Goal: Information Seeking & Learning: Learn about a topic

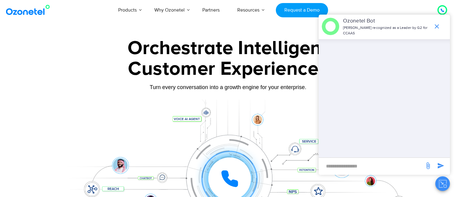
click at [439, 184] on icon "Close chat" at bounding box center [443, 184] width 8 height 8
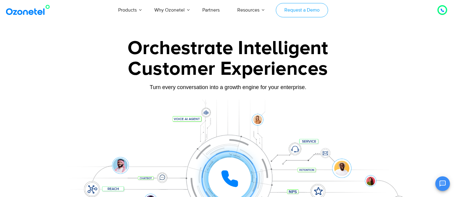
click at [289, 12] on link "Request a Demo" at bounding box center [302, 10] width 52 height 14
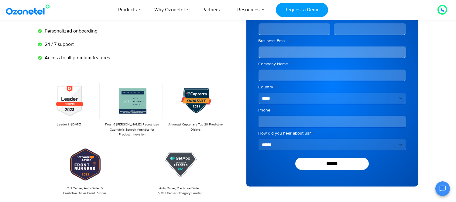
scroll to position [74, 0]
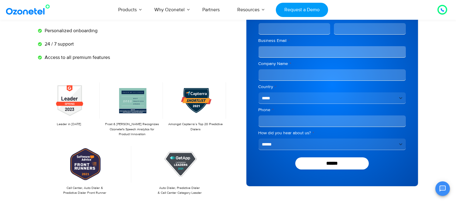
click at [286, 96] on select "**********" at bounding box center [331, 98] width 147 height 12
click at [281, 93] on select "**********" at bounding box center [331, 98] width 147 height 12
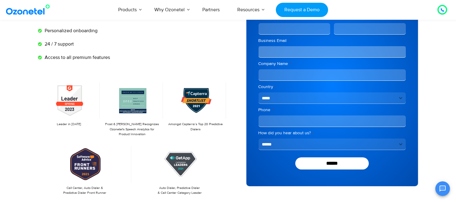
click at [216, 67] on div "Experience the most flexible contact center solution Your trial account include…" at bounding box center [133, 84] width 190 height 221
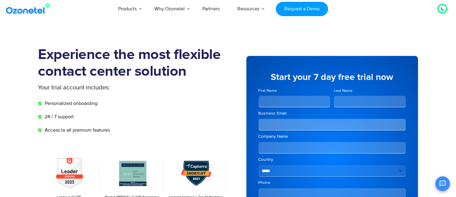
scroll to position [0, 0]
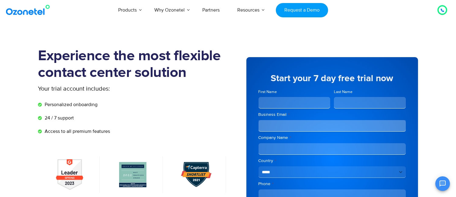
click at [31, 10] on img at bounding box center [29, 10] width 49 height 11
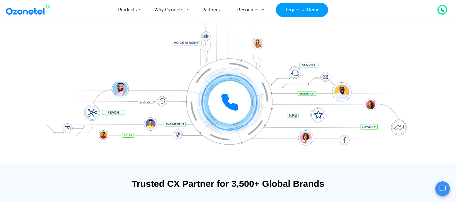
scroll to position [76, 0]
click at [240, 94] on div at bounding box center [229, 102] width 42 height 42
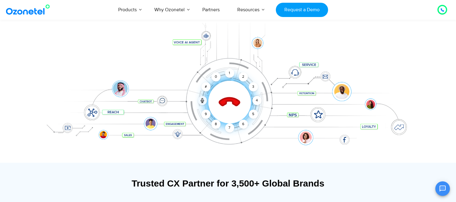
click at [228, 104] on icon at bounding box center [229, 102] width 26 height 26
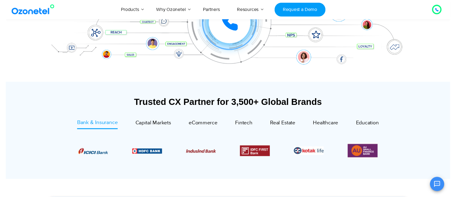
scroll to position [0, 0]
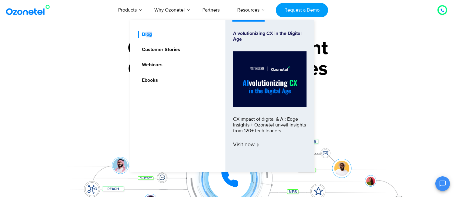
drag, startPoint x: 153, startPoint y: 33, endPoint x: 147, endPoint y: 35, distance: 7.0
click at [147, 35] on li "Blog" at bounding box center [164, 35] width 53 height 8
click at [154, 47] on link "Customer Stories" at bounding box center [159, 50] width 43 height 8
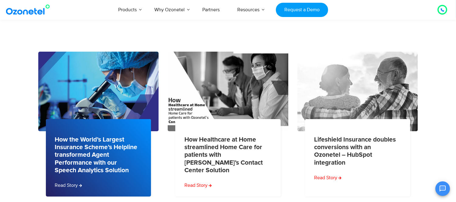
scroll to position [105, 0]
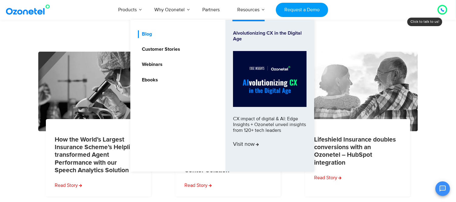
click at [147, 33] on link "Blog" at bounding box center [145, 34] width 15 height 8
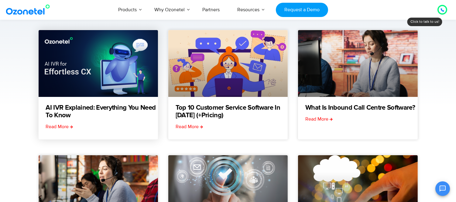
scroll to position [80, 0]
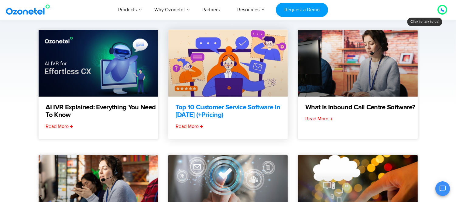
click at [195, 113] on link "Top 10 Customer Service Software in [DATE] (+Pricing)" at bounding box center [231, 111] width 112 height 15
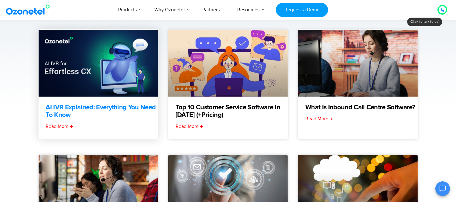
click at [61, 105] on link "AI IVR Explained: Everything You Need to Know" at bounding box center [102, 111] width 112 height 15
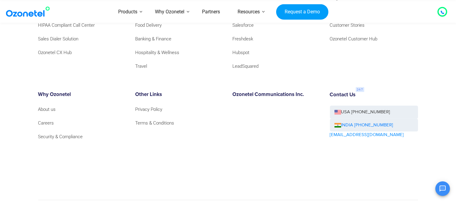
scroll to position [4599, 0]
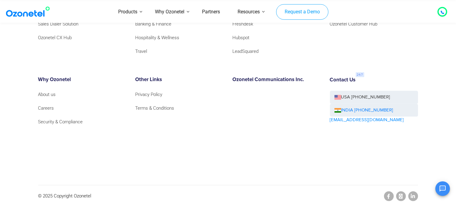
click at [311, 11] on link "Request a Demo" at bounding box center [302, 12] width 52 height 16
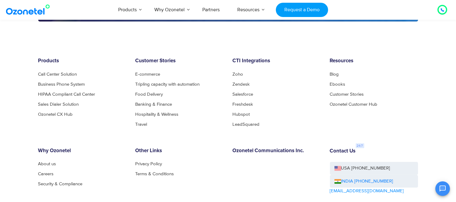
scroll to position [1014, 0]
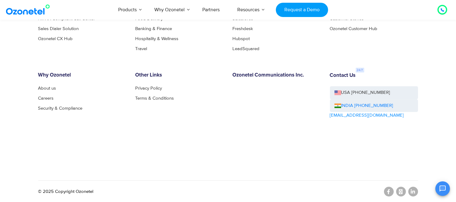
click at [220, 136] on div "Other Links Privacy Policy Terms & Conditions" at bounding box center [179, 112] width 97 height 81
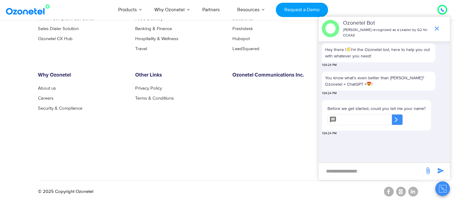
click at [443, 188] on icon "Close chat" at bounding box center [443, 189] width 8 height 8
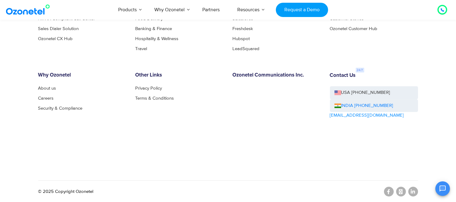
click at [355, 73] on h6 "Contact Us" at bounding box center [343, 76] width 26 height 6
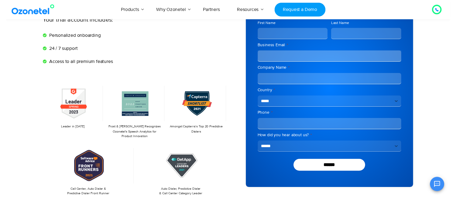
scroll to position [0, 0]
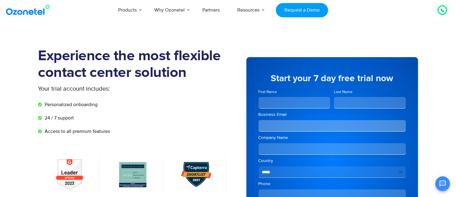
click at [32, 9] on img at bounding box center [29, 10] width 49 height 11
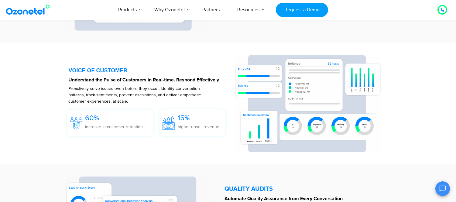
scroll to position [899, 0]
click at [168, 124] on img at bounding box center [168, 123] width 12 height 14
click at [169, 125] on img at bounding box center [168, 123] width 12 height 14
click at [123, 135] on div "60% increase in customer retention" at bounding box center [110, 122] width 86 height 27
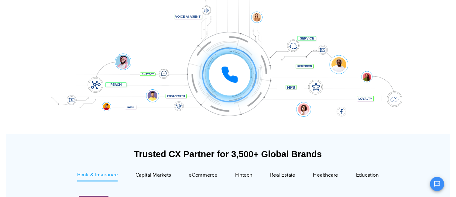
scroll to position [0, 0]
